Goal: Transaction & Acquisition: Download file/media

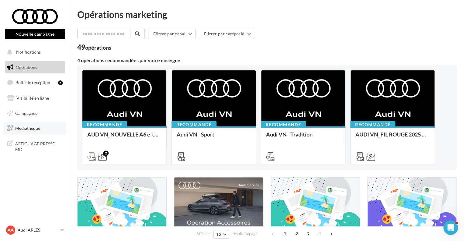
click at [33, 124] on link "Médiathèque" at bounding box center [35, 128] width 63 height 13
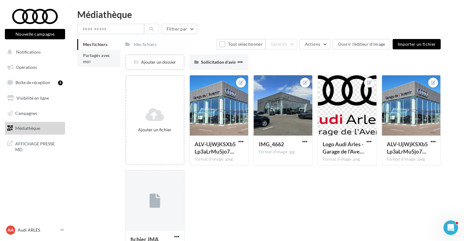
click at [99, 64] on li "Partagés avec moi" at bounding box center [98, 58] width 43 height 17
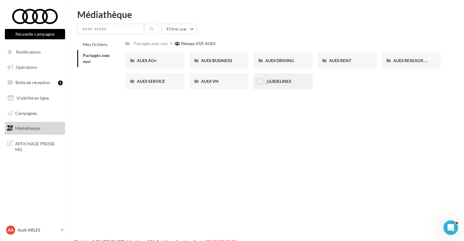
click at [284, 87] on div "_GUIDELINES" at bounding box center [282, 81] width 59 height 16
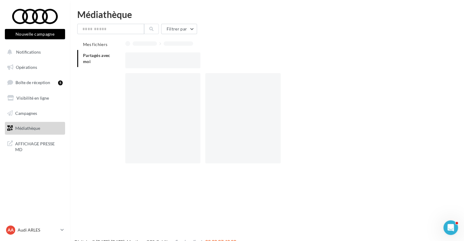
click at [284, 87] on div at bounding box center [245, 118] width 80 height 90
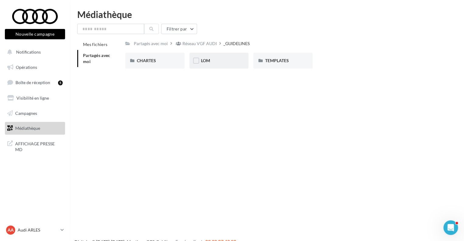
click at [219, 68] on div "LOM" at bounding box center [219, 61] width 59 height 16
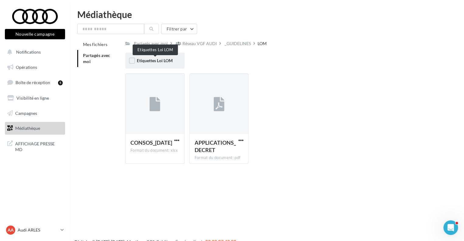
click at [153, 63] on span "Etiquettes Loi LOM" at bounding box center [155, 60] width 36 height 5
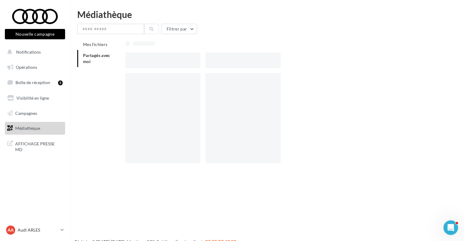
click at [153, 63] on div at bounding box center [162, 60] width 75 height 16
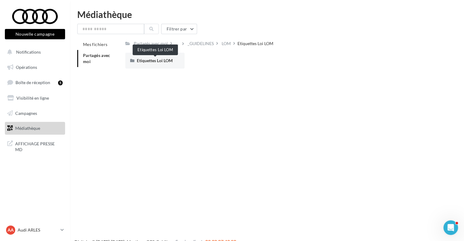
click at [153, 63] on span "Etiquettes Loi LOM" at bounding box center [155, 60] width 36 height 5
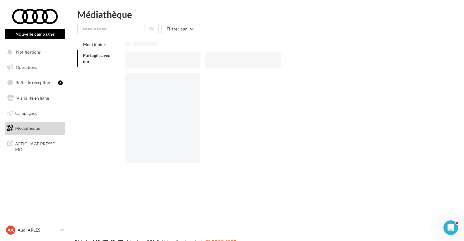
click at [153, 63] on div at bounding box center [162, 60] width 75 height 16
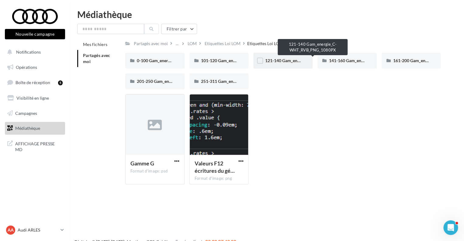
click at [284, 60] on span "121-140 Gam_energie_C-WHT_RVB_PNG_1080PX" at bounding box center [313, 60] width 96 height 5
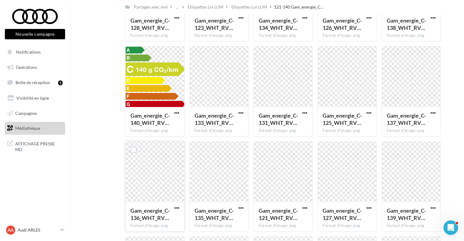
scroll to position [101, 0]
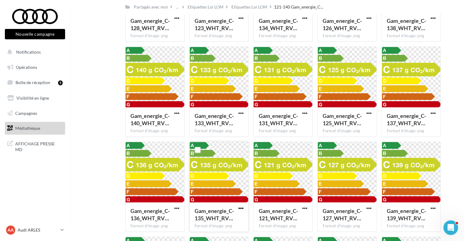
click at [240, 208] on span "button" at bounding box center [240, 207] width 5 height 5
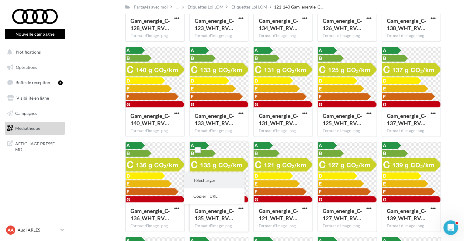
click at [218, 186] on button "Télécharger" at bounding box center [214, 180] width 61 height 16
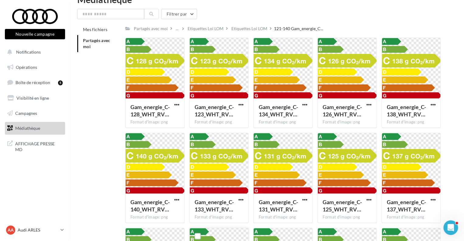
scroll to position [15, 0]
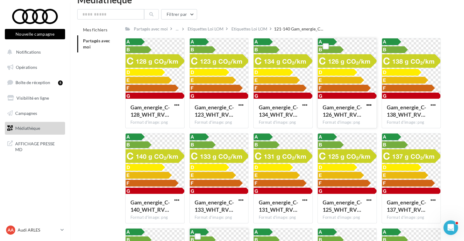
click at [368, 104] on span "button" at bounding box center [369, 104] width 5 height 5
click at [359, 116] on button "Télécharger" at bounding box center [342, 117] width 61 height 16
